Goal: Complete application form

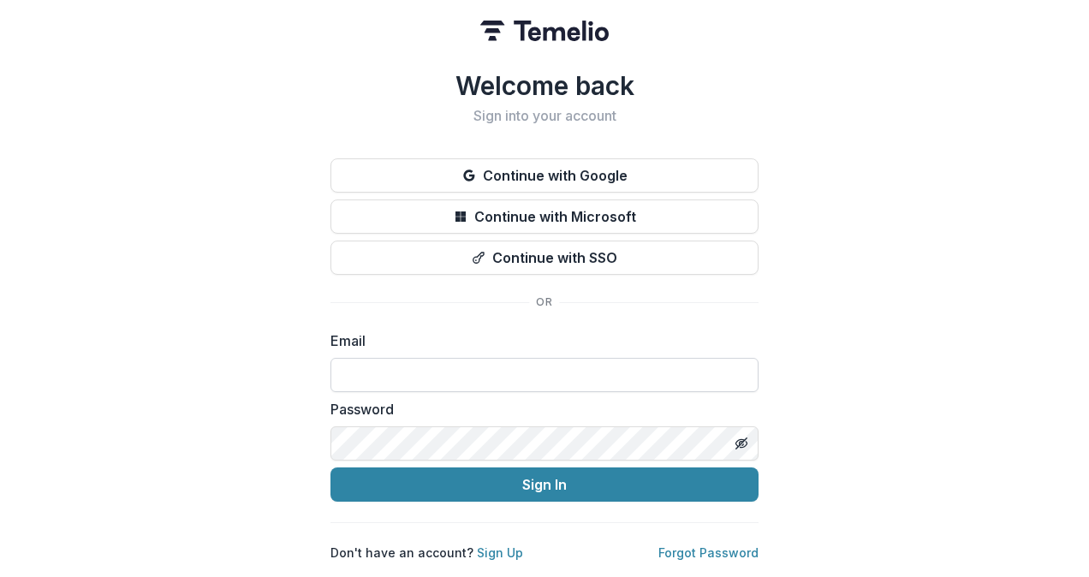
click at [438, 368] on input at bounding box center [544, 375] width 428 height 34
click at [440, 374] on input at bounding box center [544, 375] width 428 height 34
type input "**********"
click at [330, 467] on button "Sign In" at bounding box center [544, 484] width 428 height 34
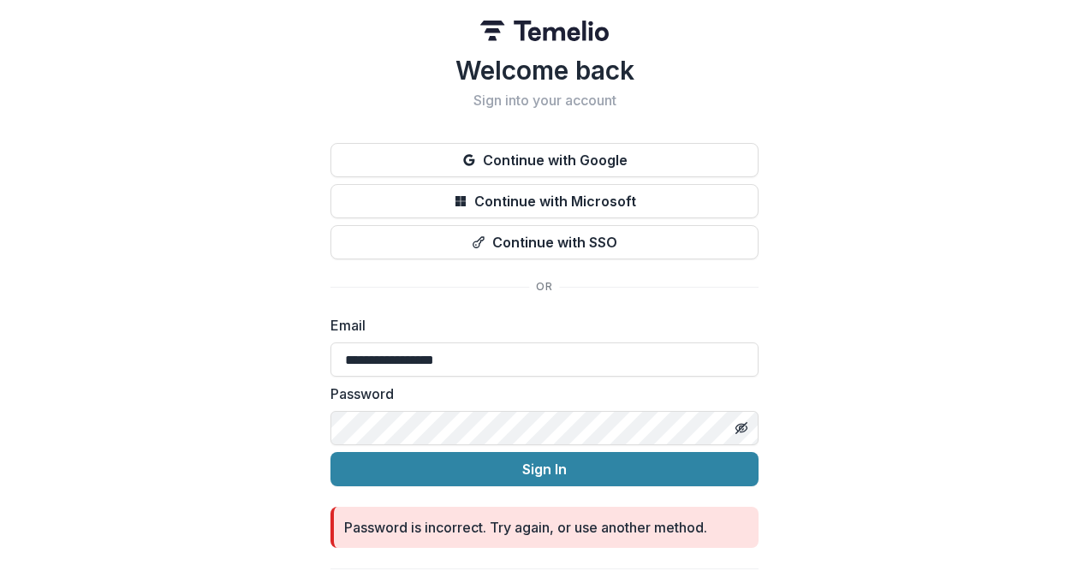
click at [330, 452] on button "Sign In" at bounding box center [544, 469] width 428 height 34
click at [724, 431] on div at bounding box center [741, 428] width 34 height 34
click at [746, 426] on button "Toggle password visibility" at bounding box center [741, 427] width 27 height 27
click at [330, 452] on button "Sign In" at bounding box center [544, 469] width 428 height 34
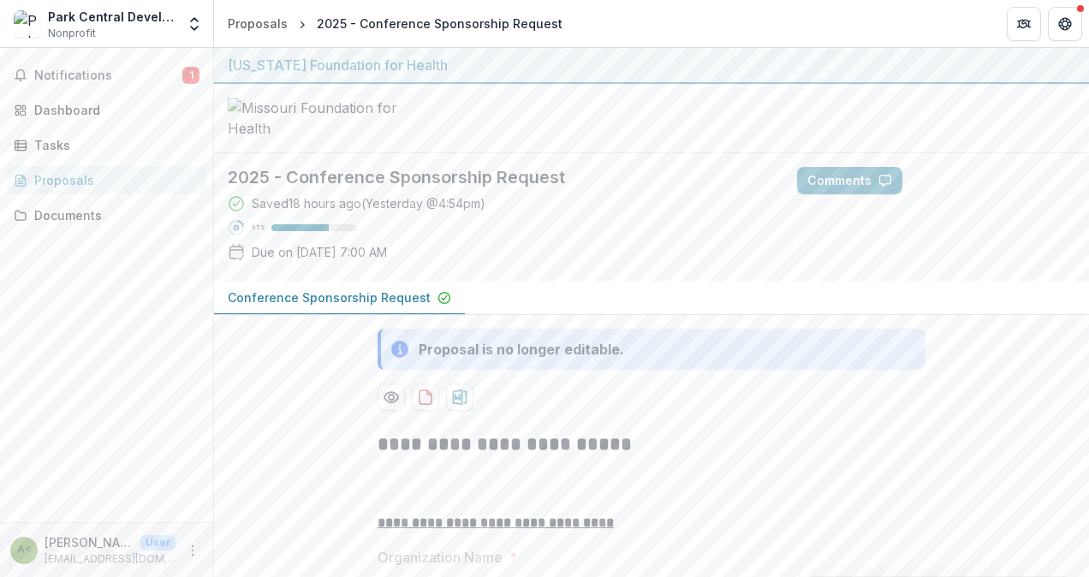
click at [620, 268] on div "Saved 18 hours ago ( Yesterday @ 4:54pm ) 67 % Due on Sep 11, 2025, 7:00 AM" at bounding box center [499, 231] width 542 height 74
click at [353, 306] on p "Conference Sponsorship Request" at bounding box center [329, 297] width 203 height 18
click at [130, 70] on span "Notifications" at bounding box center [108, 75] width 148 height 15
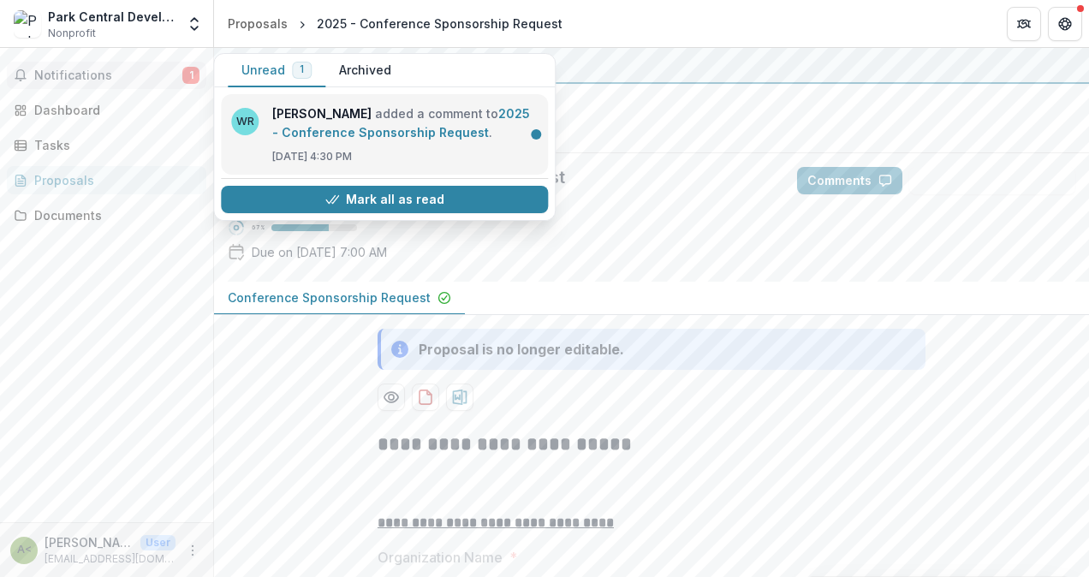
click at [322, 128] on link "2025 - Conference Sponsorship Request" at bounding box center [401, 122] width 258 height 33
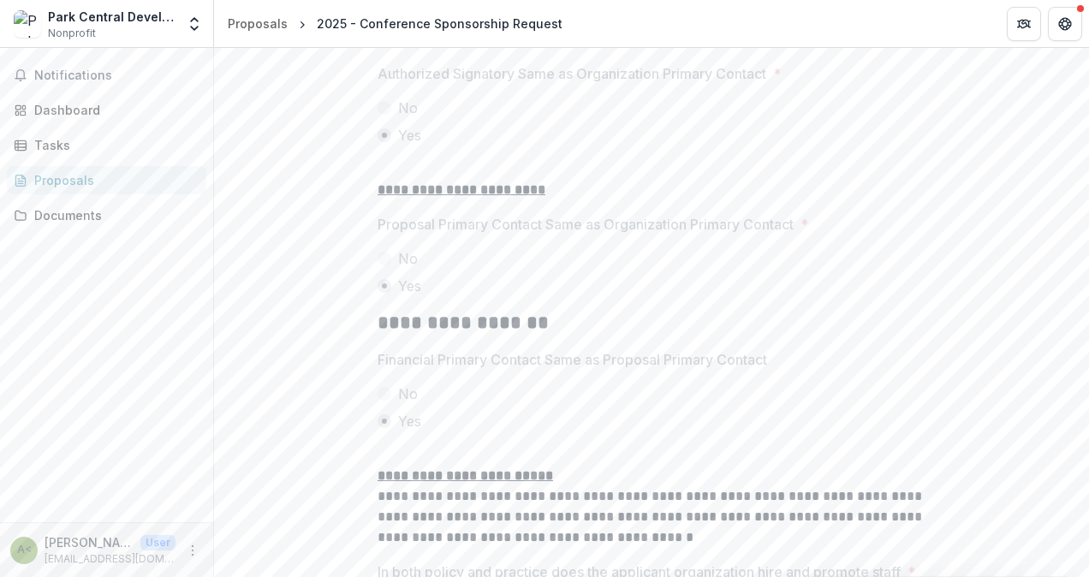
scroll to position [2975, 0]
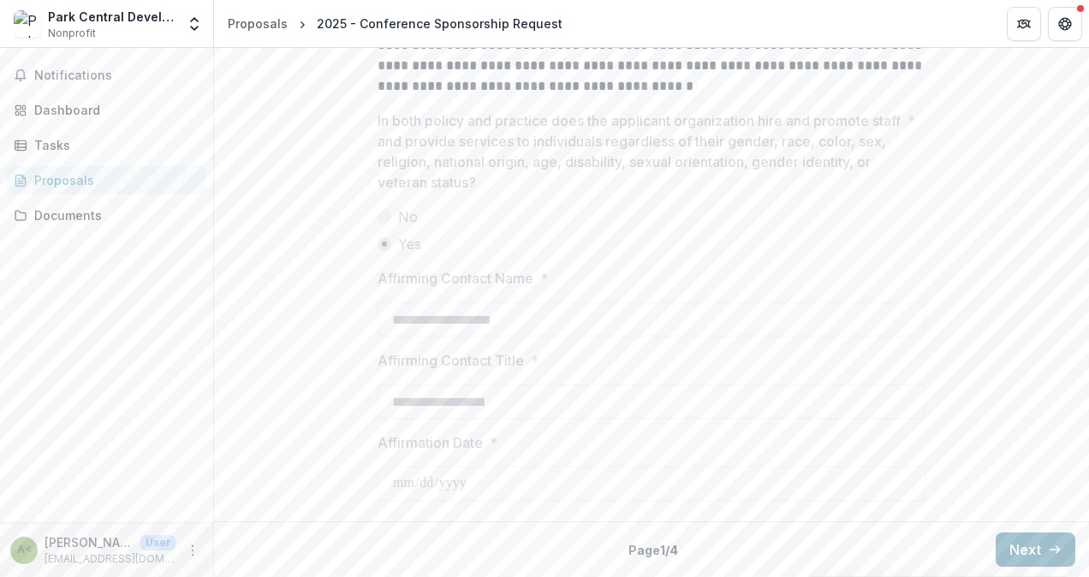
click at [1003, 544] on button "Next" at bounding box center [1035, 549] width 80 height 34
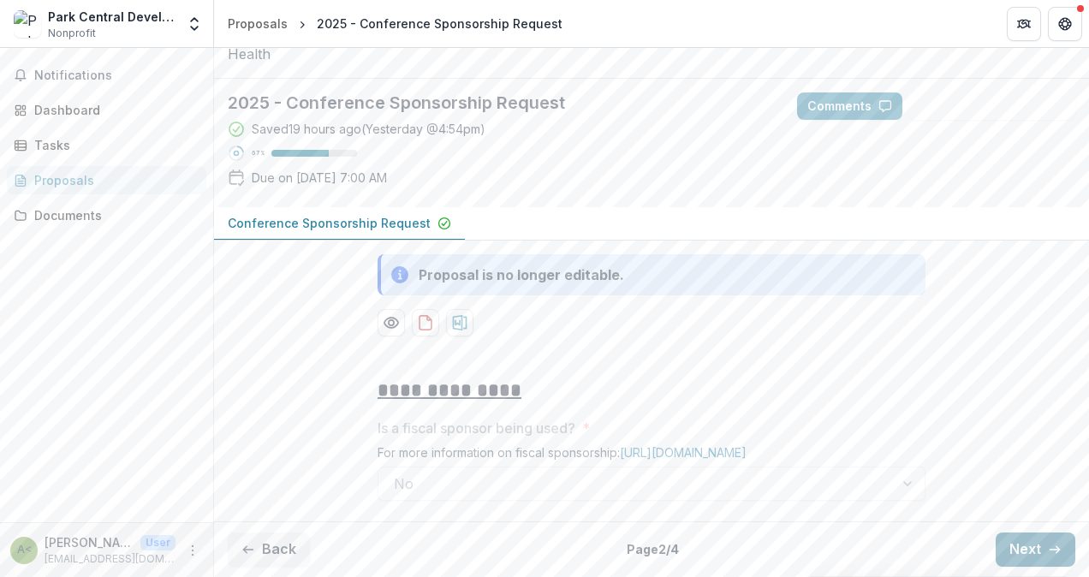
scroll to position [217, 0]
click at [1030, 549] on button "Next" at bounding box center [1035, 549] width 80 height 34
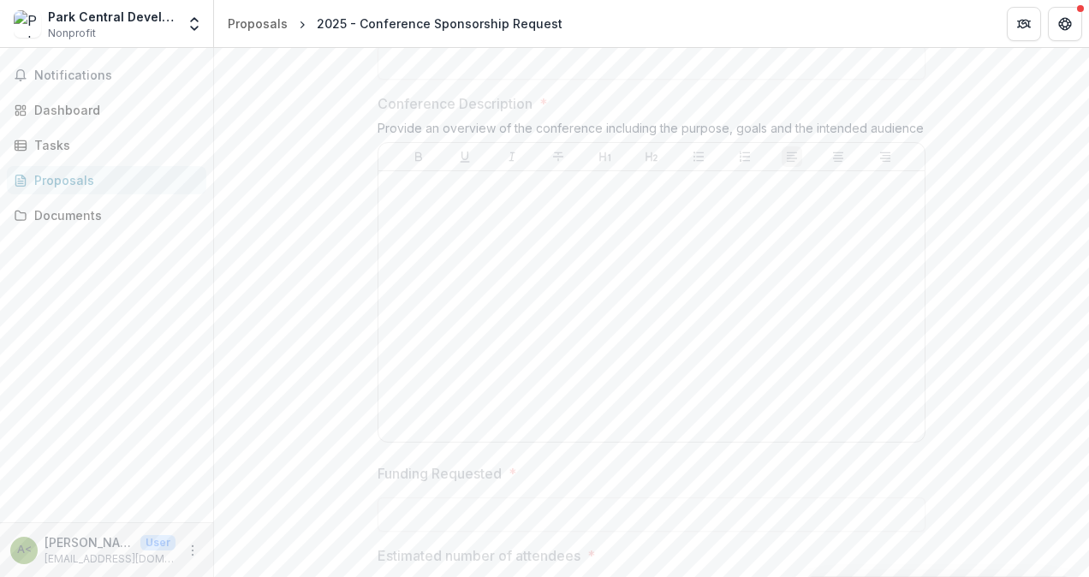
scroll to position [1064, 0]
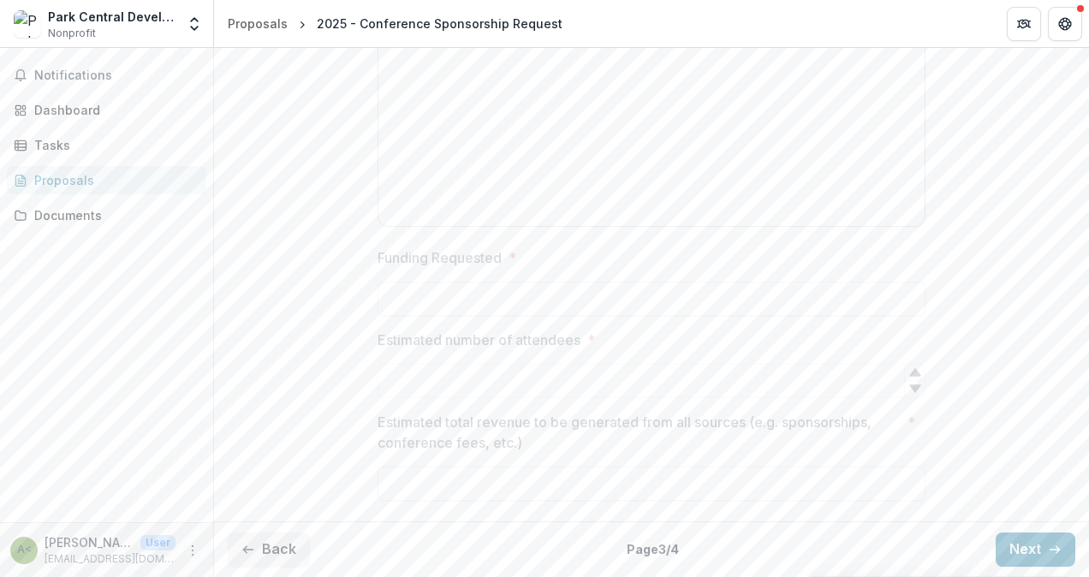
click at [108, 183] on div "Proposals" at bounding box center [113, 180] width 158 height 18
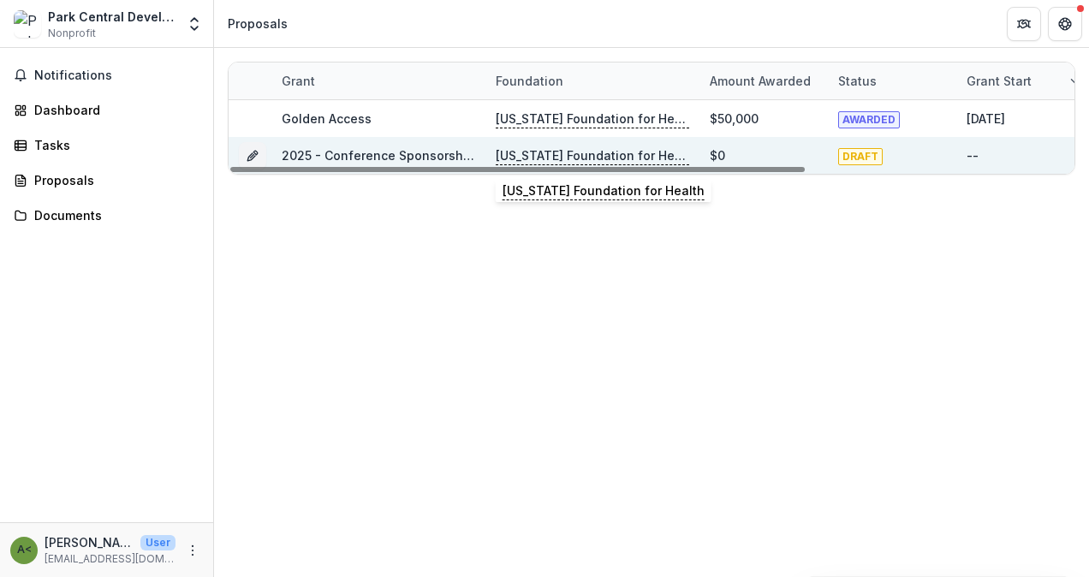
click at [564, 149] on p "[US_STATE] Foundation for Health" at bounding box center [592, 155] width 193 height 19
click at [252, 155] on line "Grant 4c69e1d5-4047-4aba-ae8a-ffb76ec5bef7" at bounding box center [252, 156] width 3 height 3
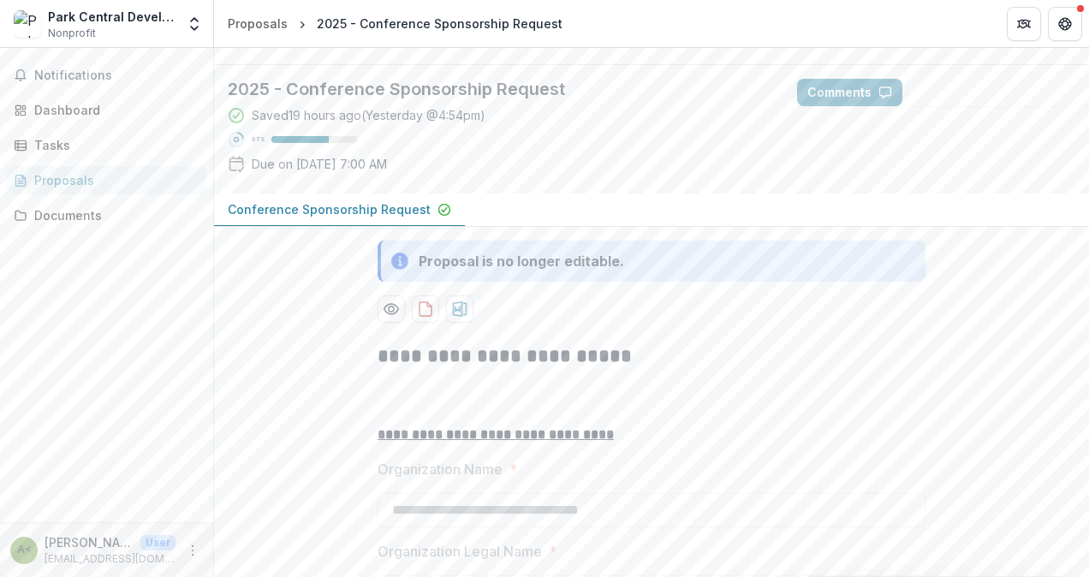
scroll to position [257, 0]
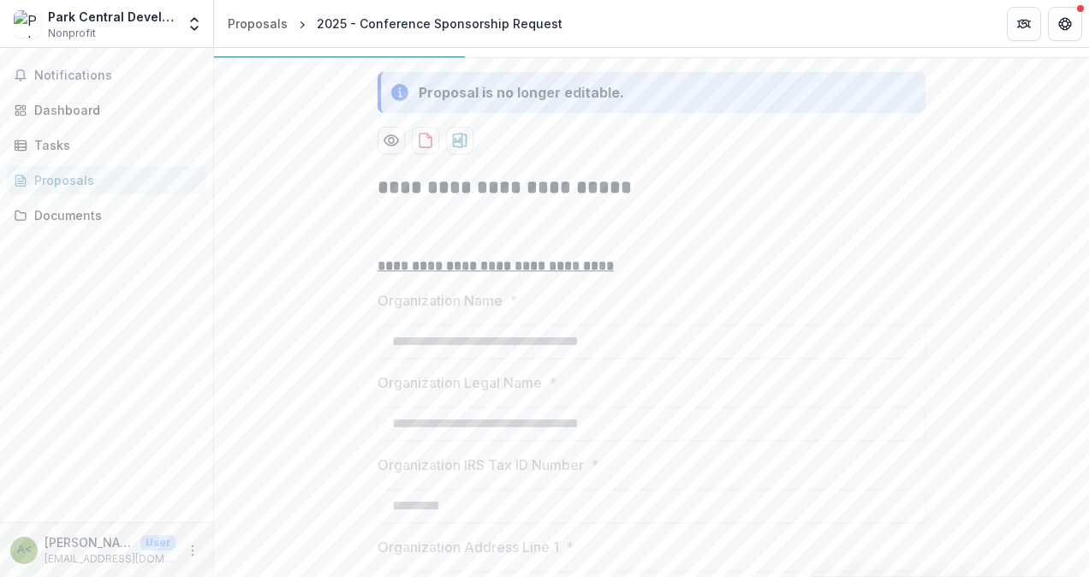
click at [378, 50] on p "Conference Sponsorship Request" at bounding box center [329, 41] width 203 height 18
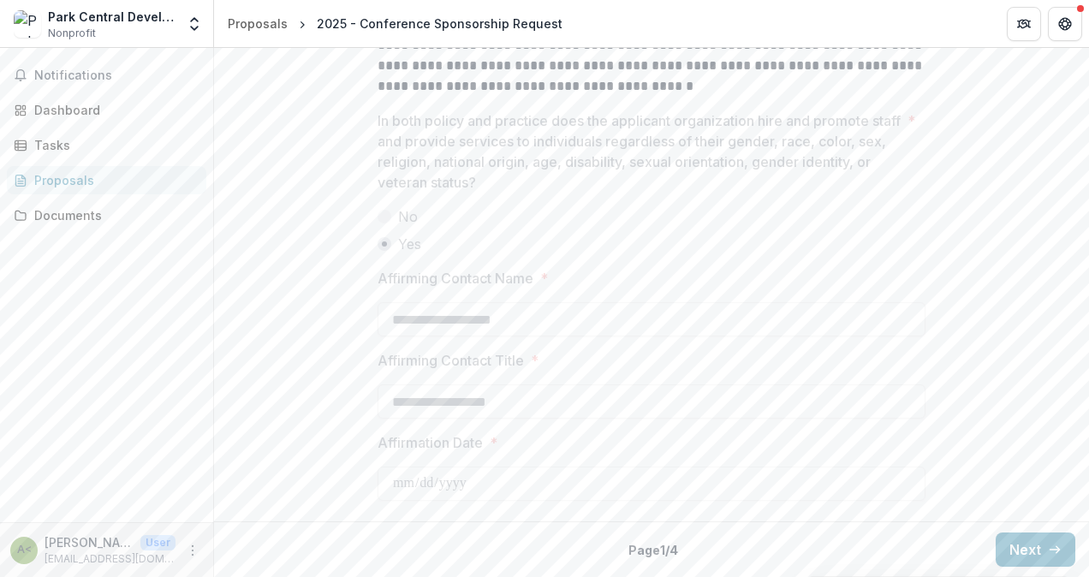
scroll to position [2975, 0]
click at [65, 109] on div "Dashboard" at bounding box center [113, 110] width 158 height 18
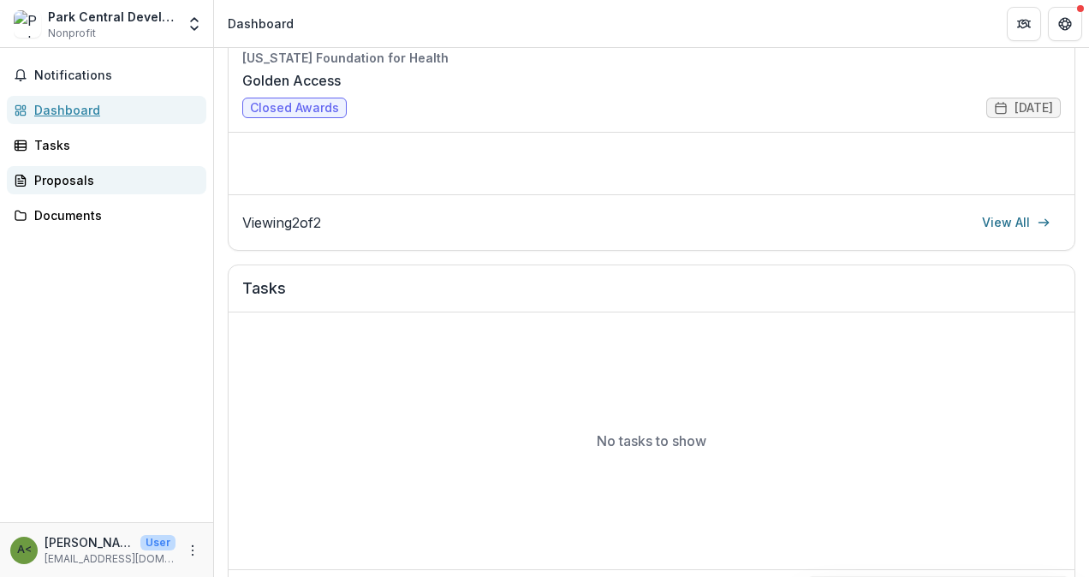
scroll to position [383, 0]
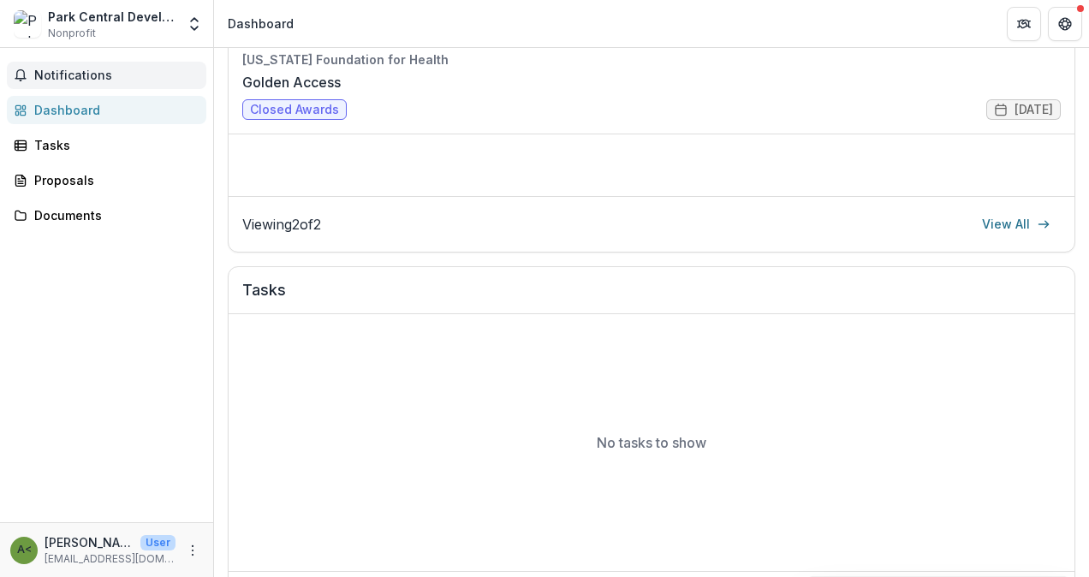
click at [74, 79] on span "Notifications" at bounding box center [116, 75] width 165 height 15
click at [88, 349] on div "Notifications Unread 0 Archived You don't have any unread notifications We'll n…" at bounding box center [106, 285] width 213 height 474
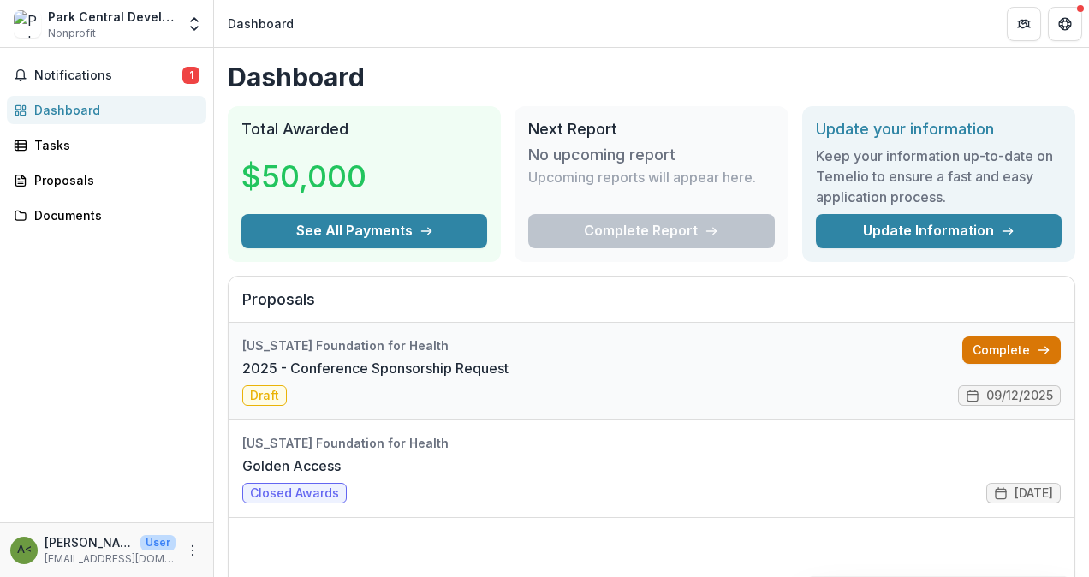
click at [989, 349] on link "Complete" at bounding box center [1011, 349] width 98 height 27
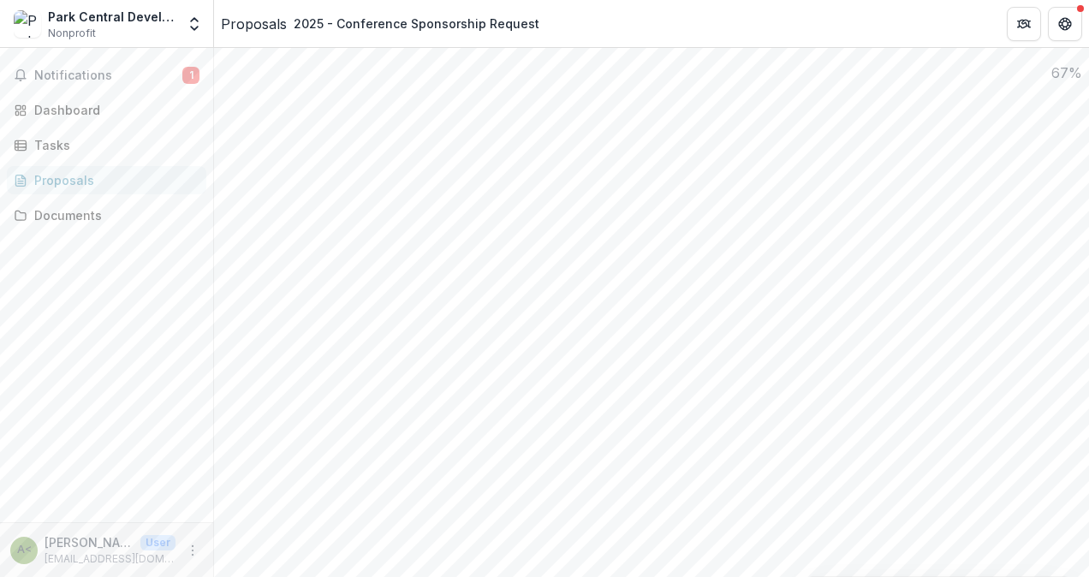
scroll to position [1541, 0]
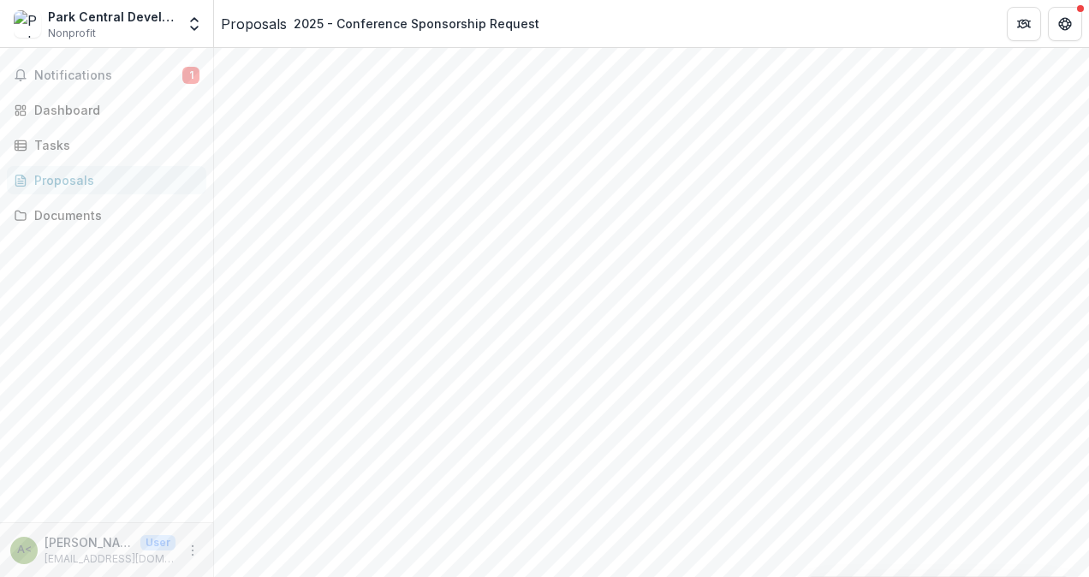
scroll to position [1797, 0]
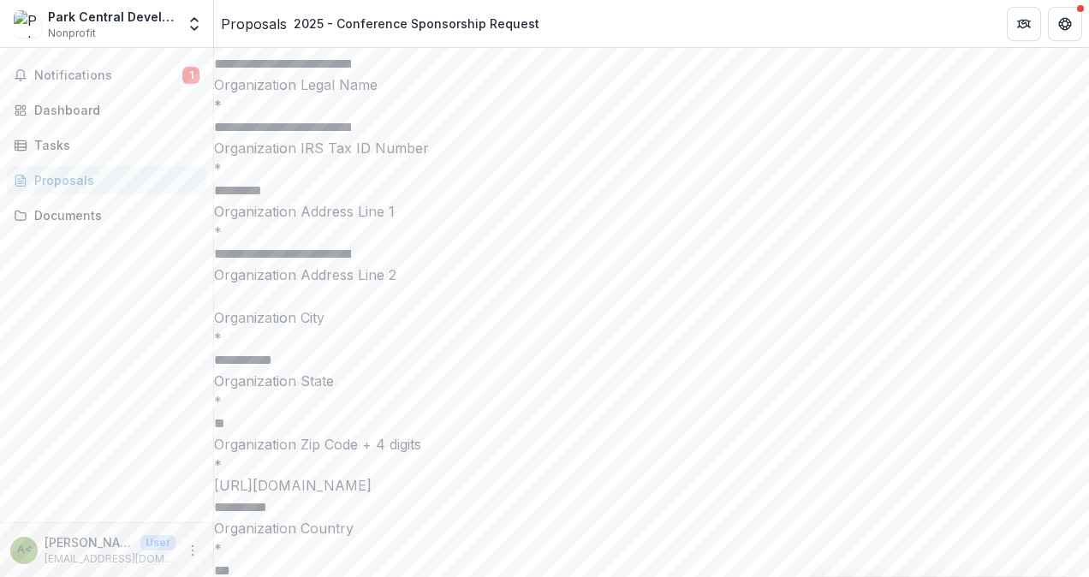
scroll to position [2920, 0]
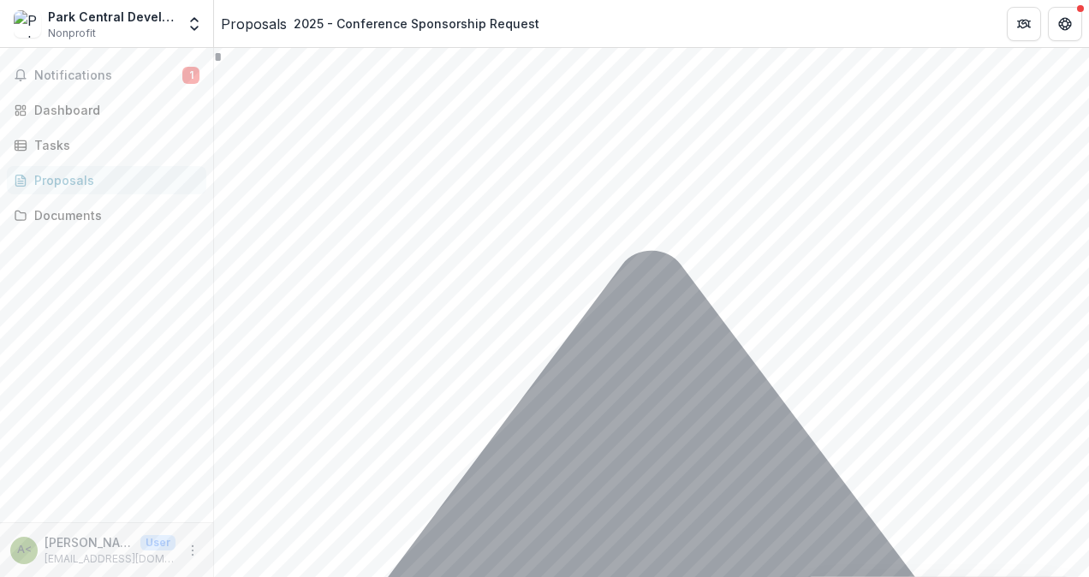
scroll to position [1009, 0]
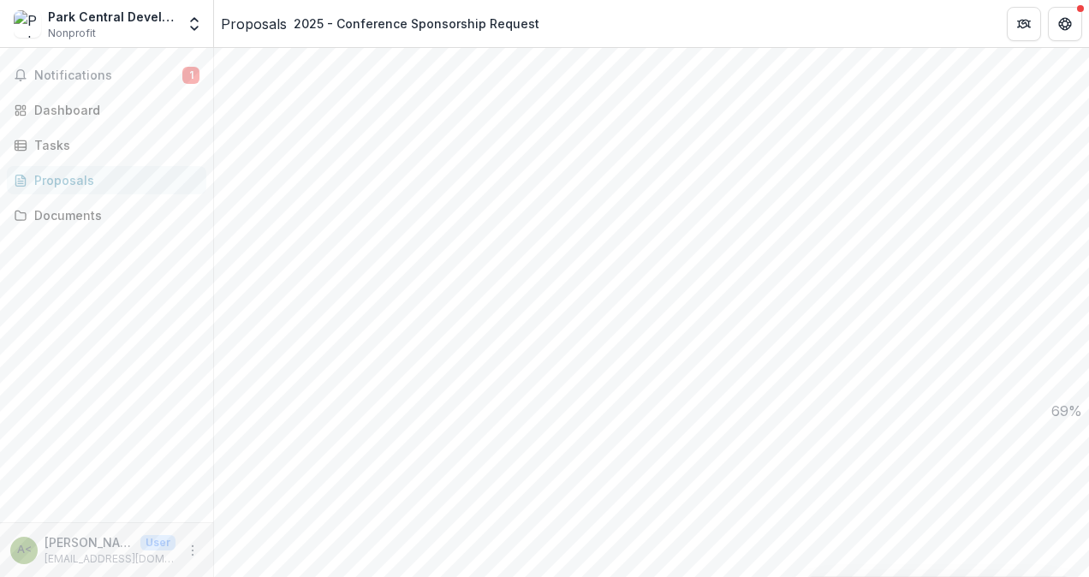
type input "******"
type input "*****"
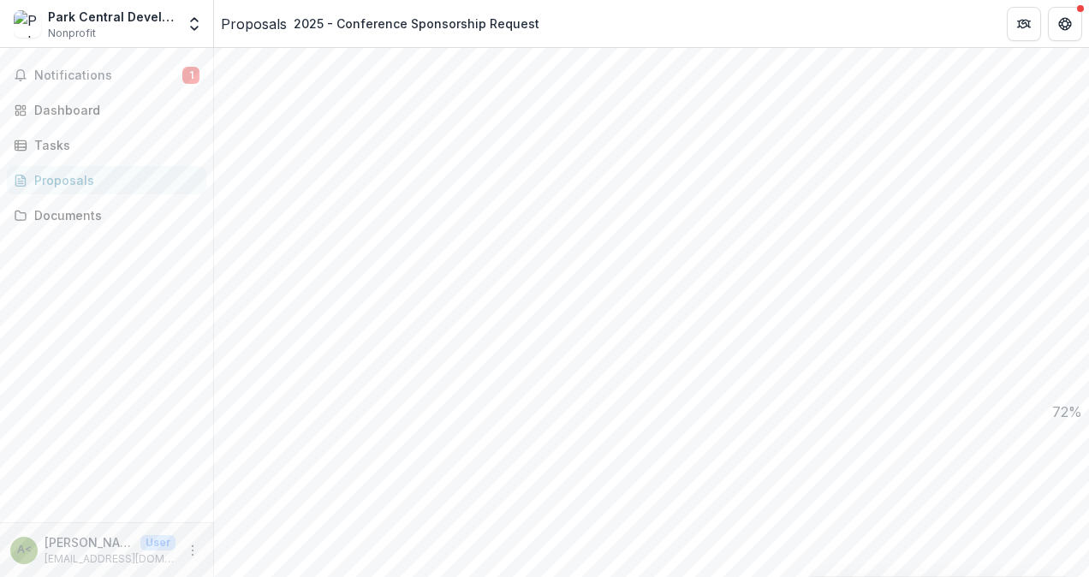
click at [177, 317] on div "Notifications 1 Dashboard Tasks Proposals Documents" at bounding box center [106, 285] width 213 height 474
type input "********"
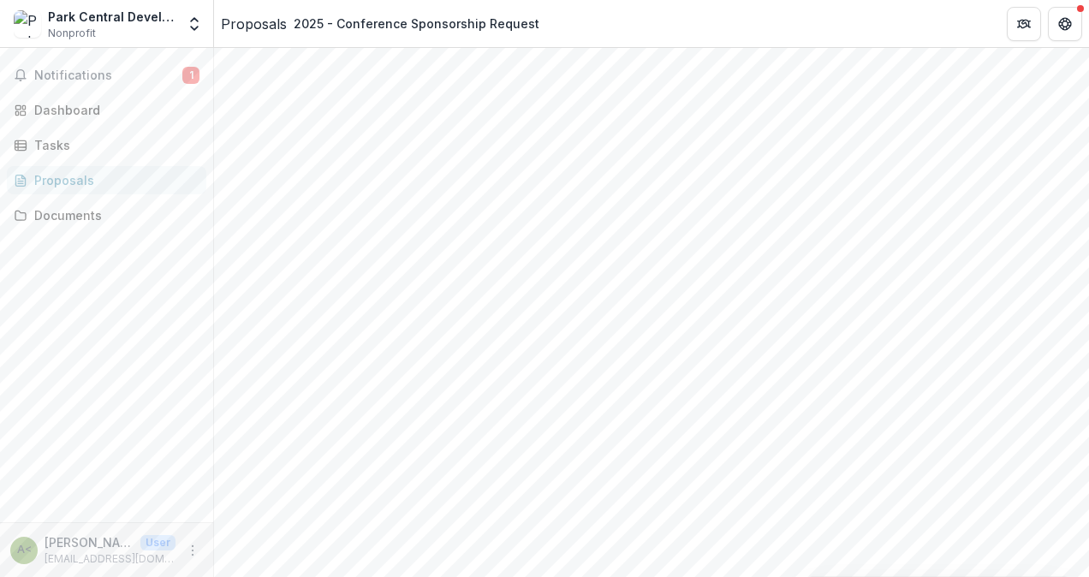
type input "*********"
type input "**********"
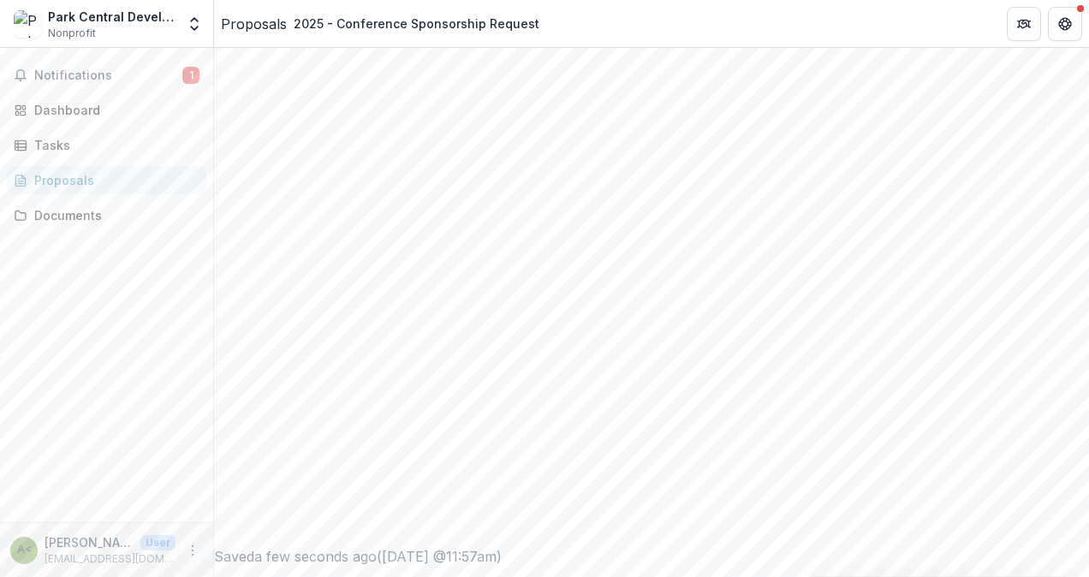
scroll to position [496, 0]
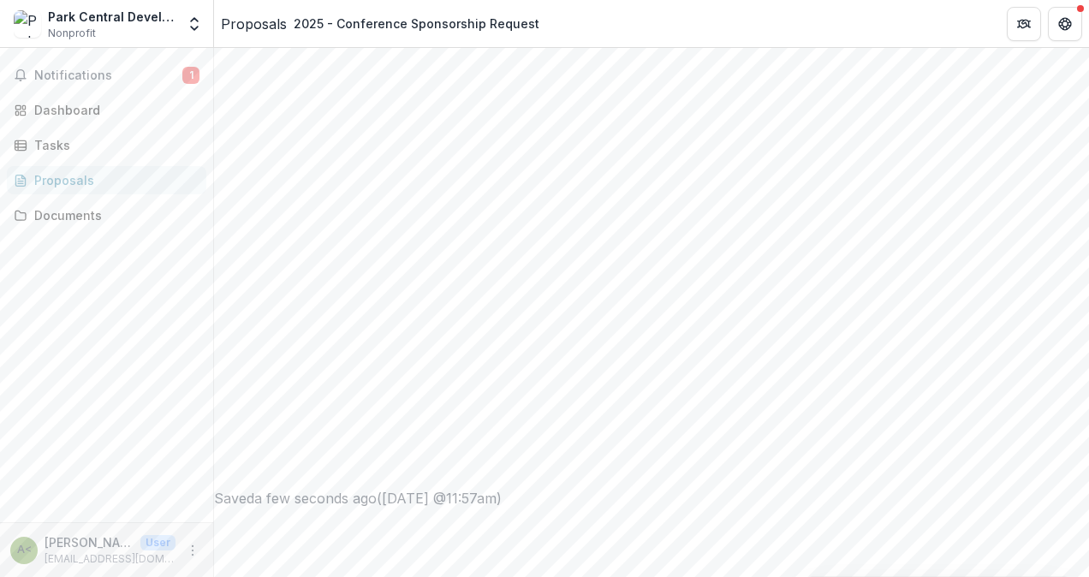
type input "*"
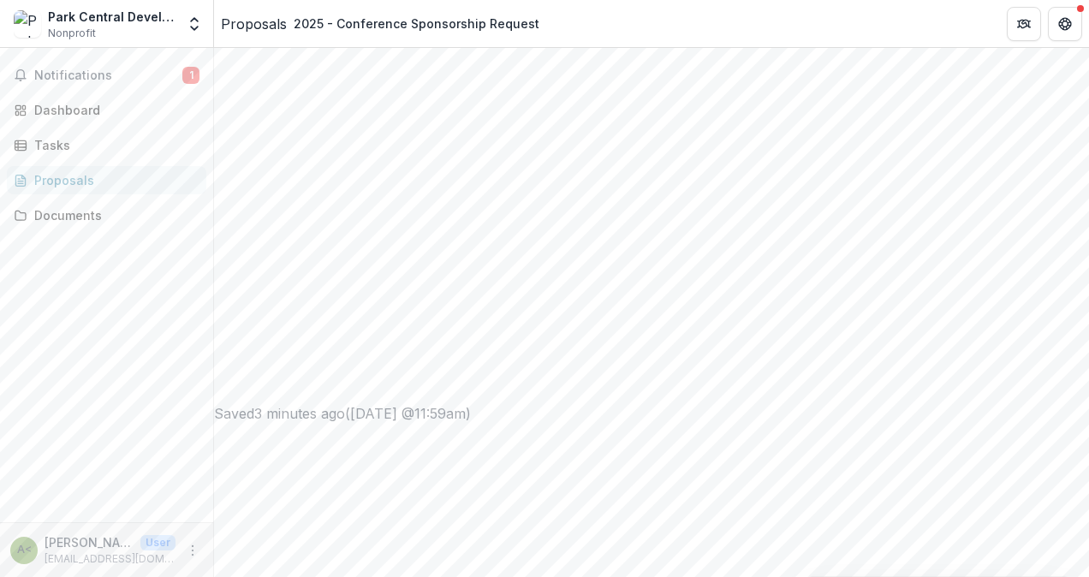
drag, startPoint x: 792, startPoint y: 397, endPoint x: 252, endPoint y: 351, distance: 541.2
drag, startPoint x: 498, startPoint y: 440, endPoint x: 650, endPoint y: 476, distance: 156.5
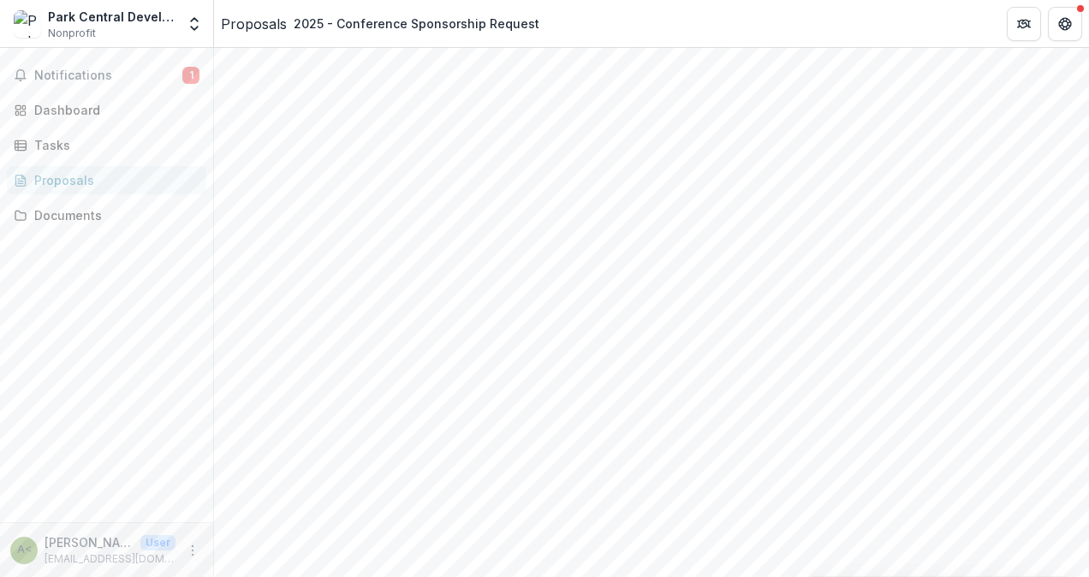
type input "**********"
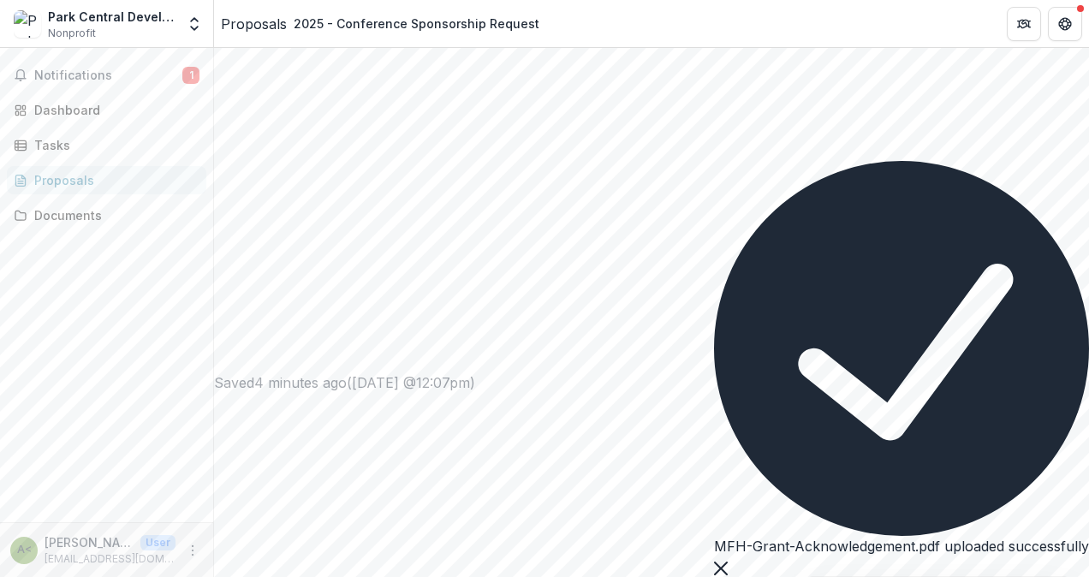
scroll to position [635, 0]
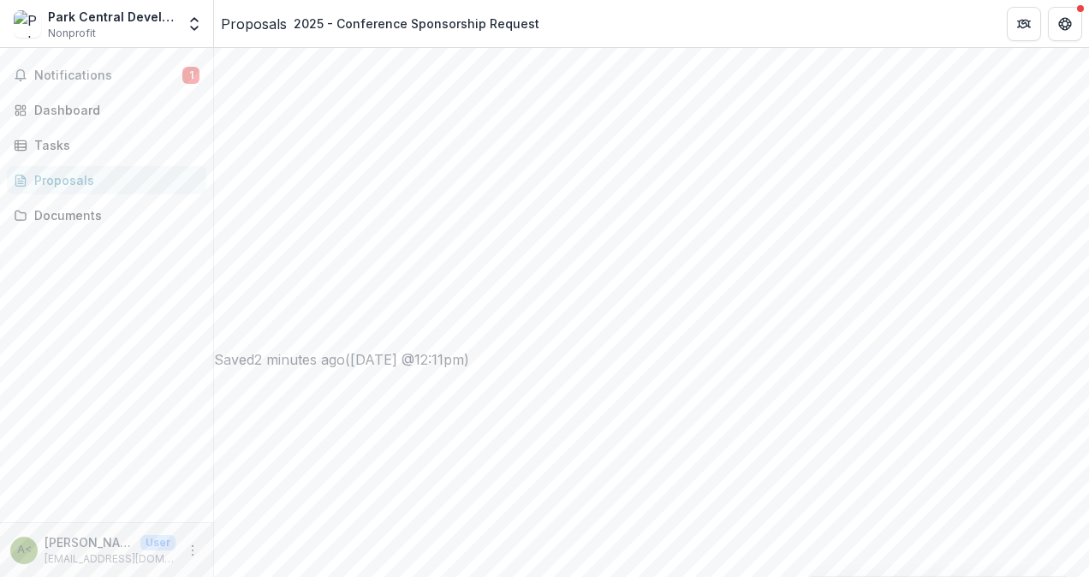
type input "**********"
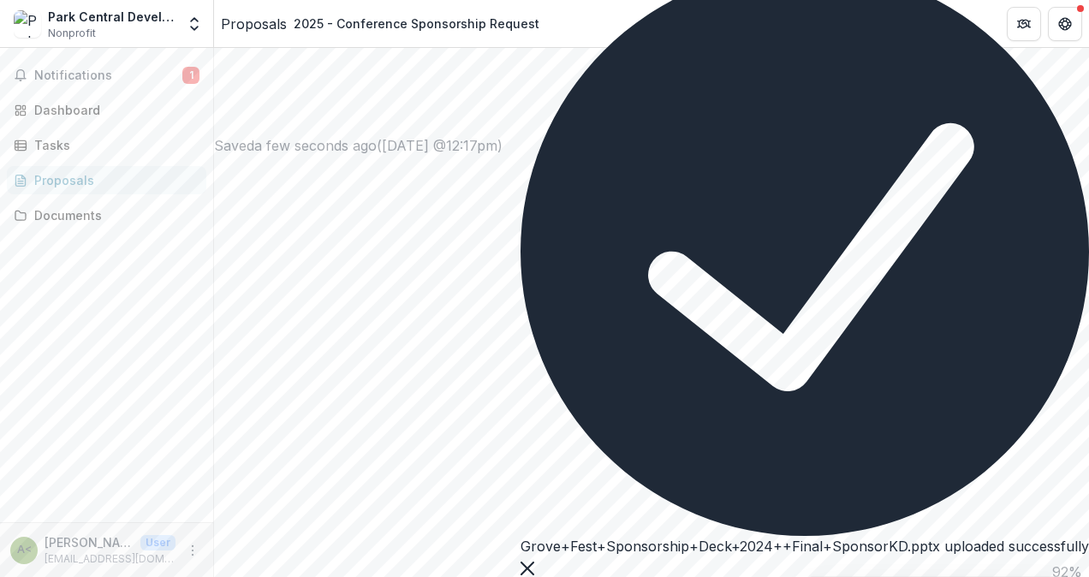
scroll to position [916, 0]
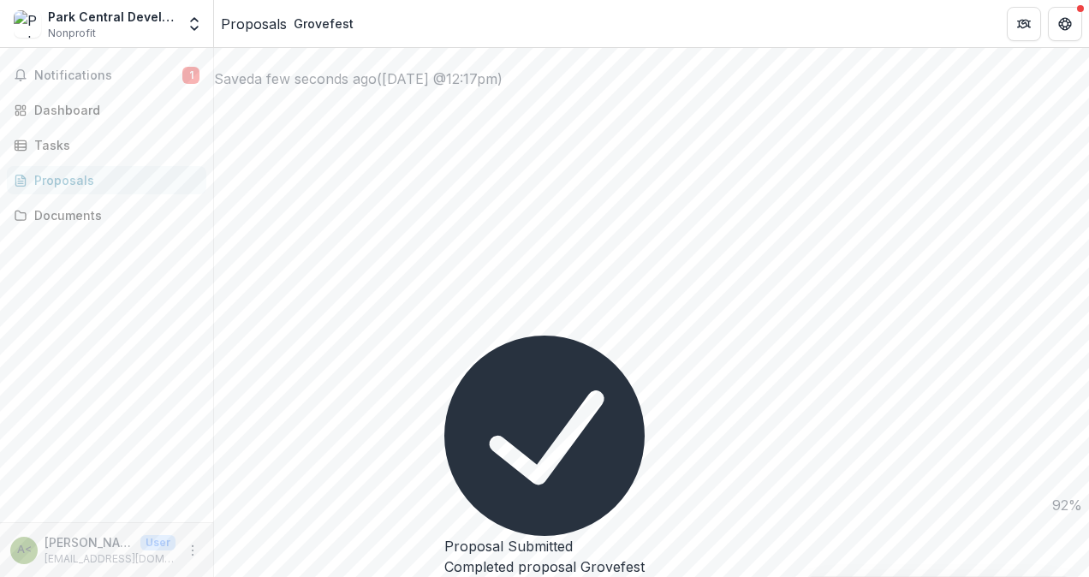
scroll to position [971, 0]
